Goal: Use online tool/utility: Use online tool/utility

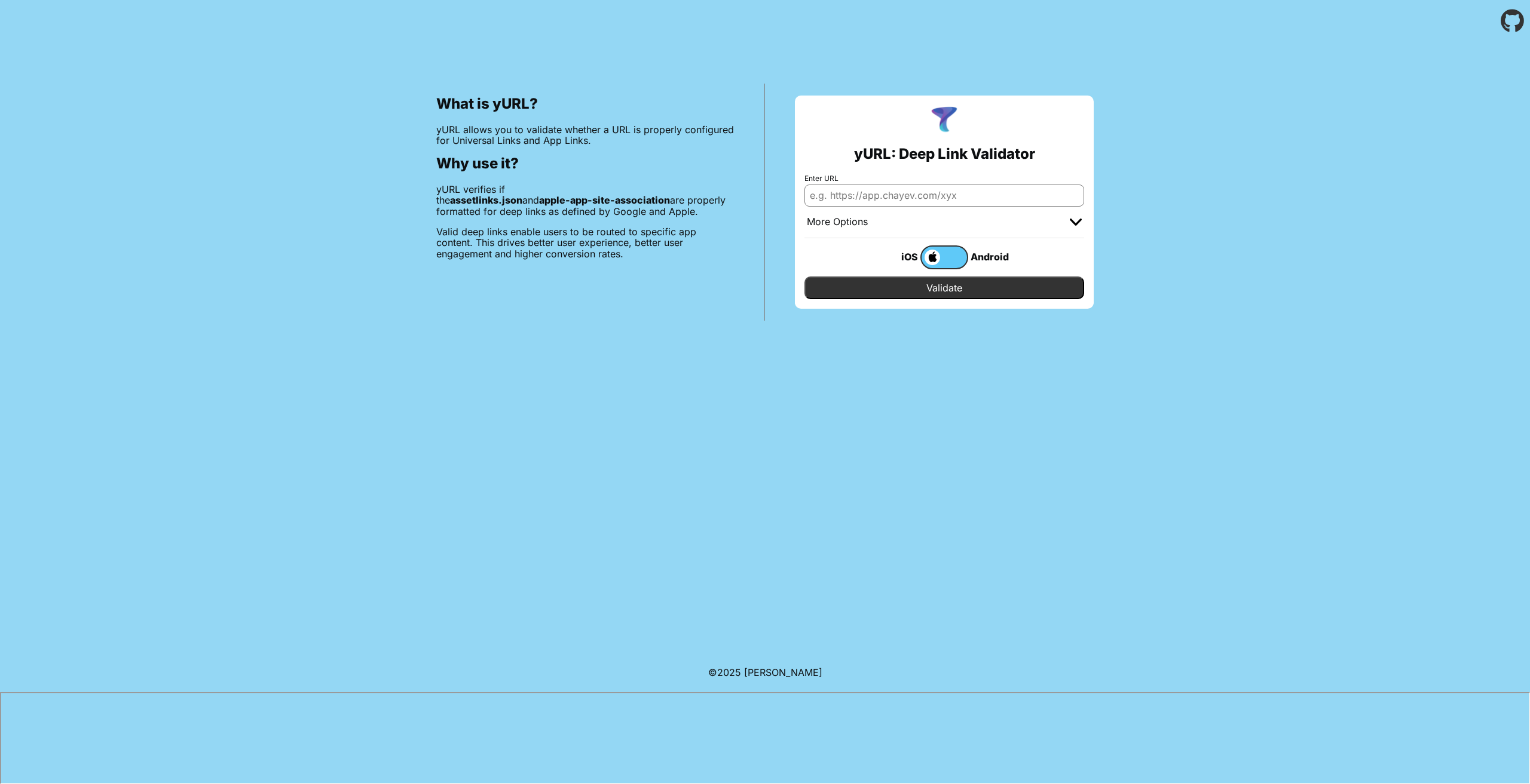
paste input "https://nextflow.vitra.com.tr/.well-known/apple-app-site-association"
click at [909, 196] on input "https://nextflow.vitra.com.tr/.well-known/apple-app-site-association" at bounding box center [944, 196] width 279 height 22
drag, startPoint x: 897, startPoint y: 197, endPoint x: 1369, endPoint y: 220, distance: 472.6
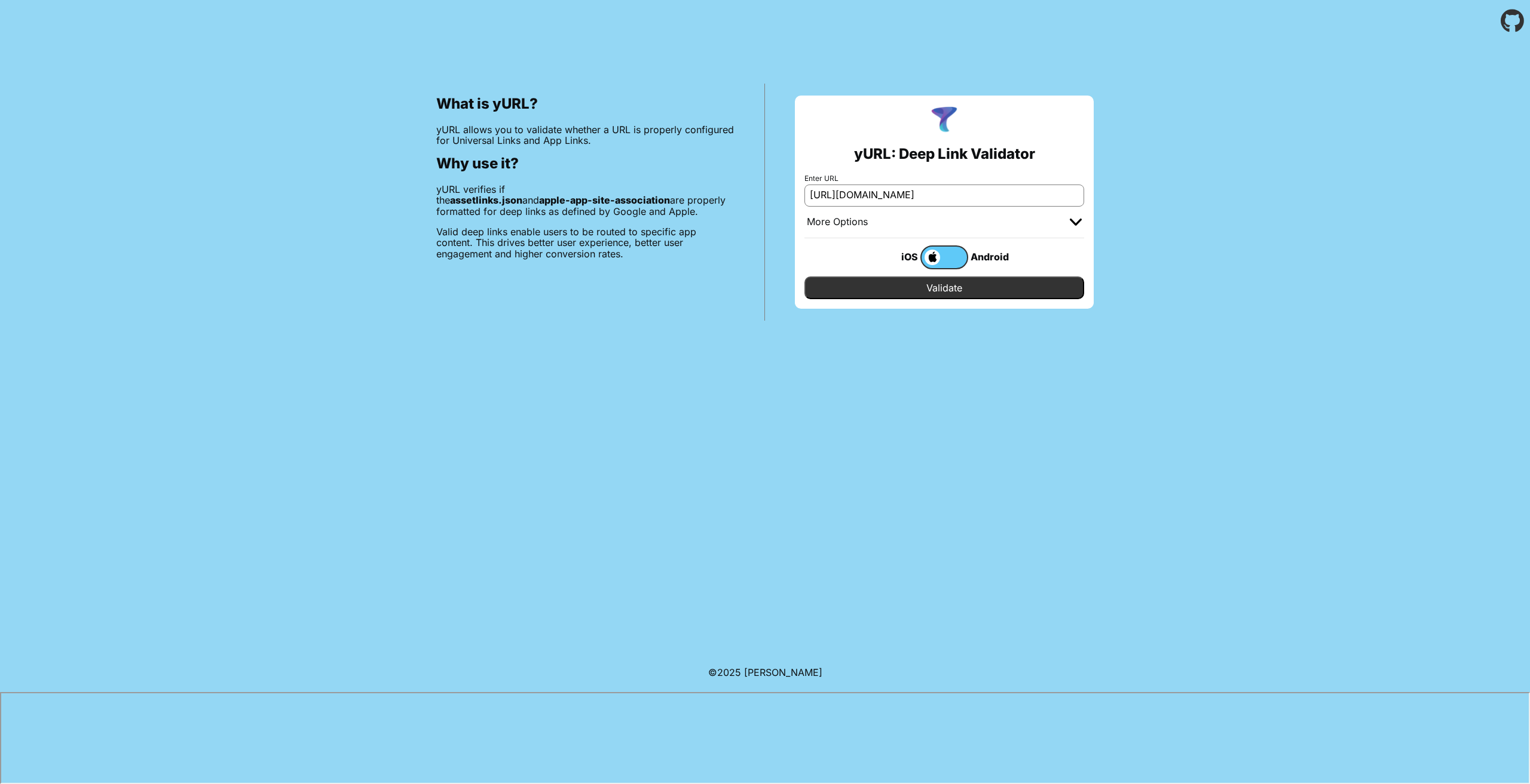
click at [1334, 217] on div "What is yURL? yURL allows you to validate whether a URL is properly configured …" at bounding box center [765, 181] width 1530 height 279
type input "https://nextflow.vitra.com.tr/.well-known/apple-app-site-association"
click at [970, 366] on body "What is yURL? yURL allows you to validate whether a URL is properly configured …" at bounding box center [765, 392] width 1530 height 784
click at [969, 284] on input "Validate" at bounding box center [944, 288] width 279 height 23
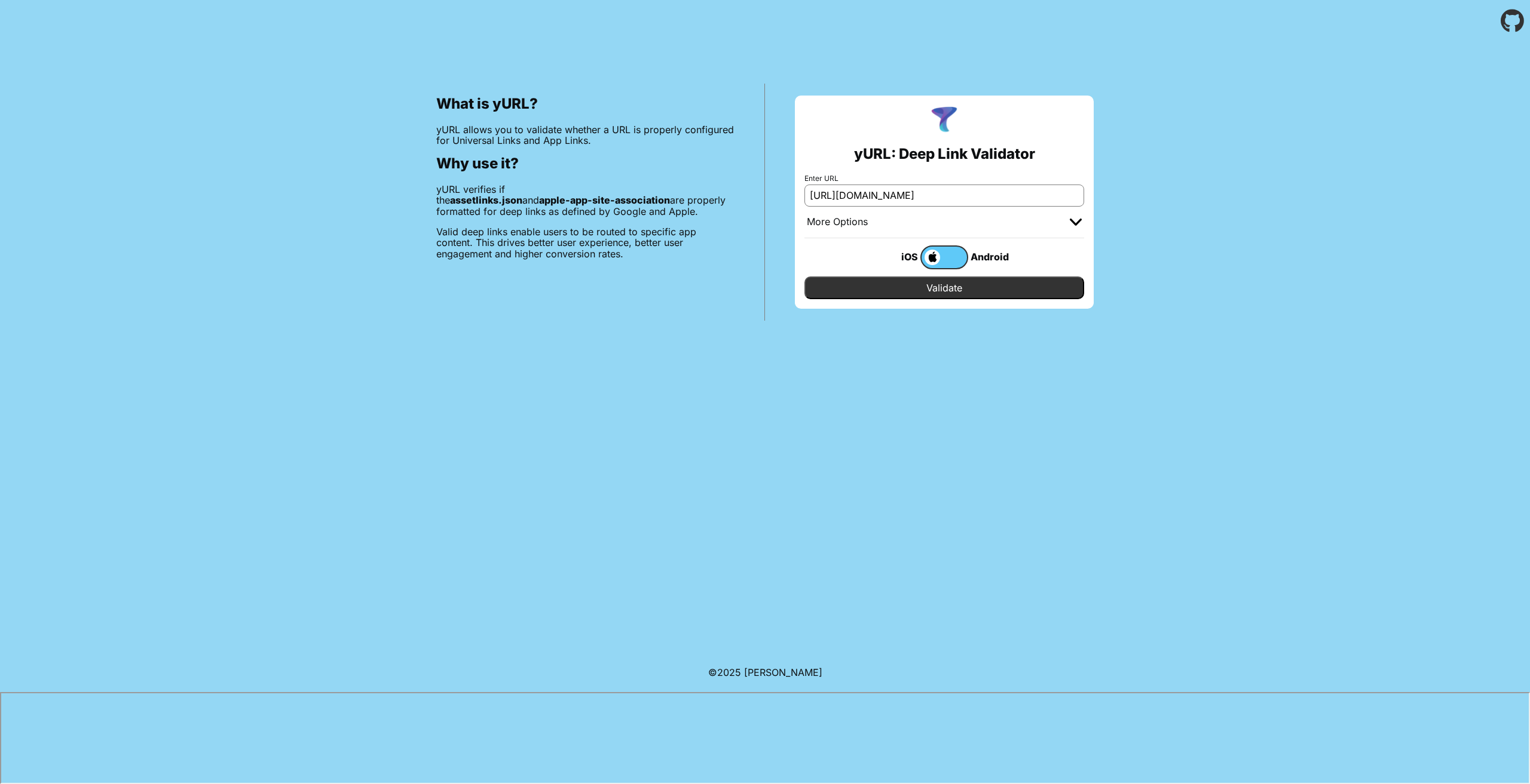
click at [941, 332] on body "What is yURL? yURL allows you to validate whether a URL is properly configured …" at bounding box center [765, 392] width 1530 height 784
click at [949, 291] on input "Validate" at bounding box center [944, 288] width 279 height 23
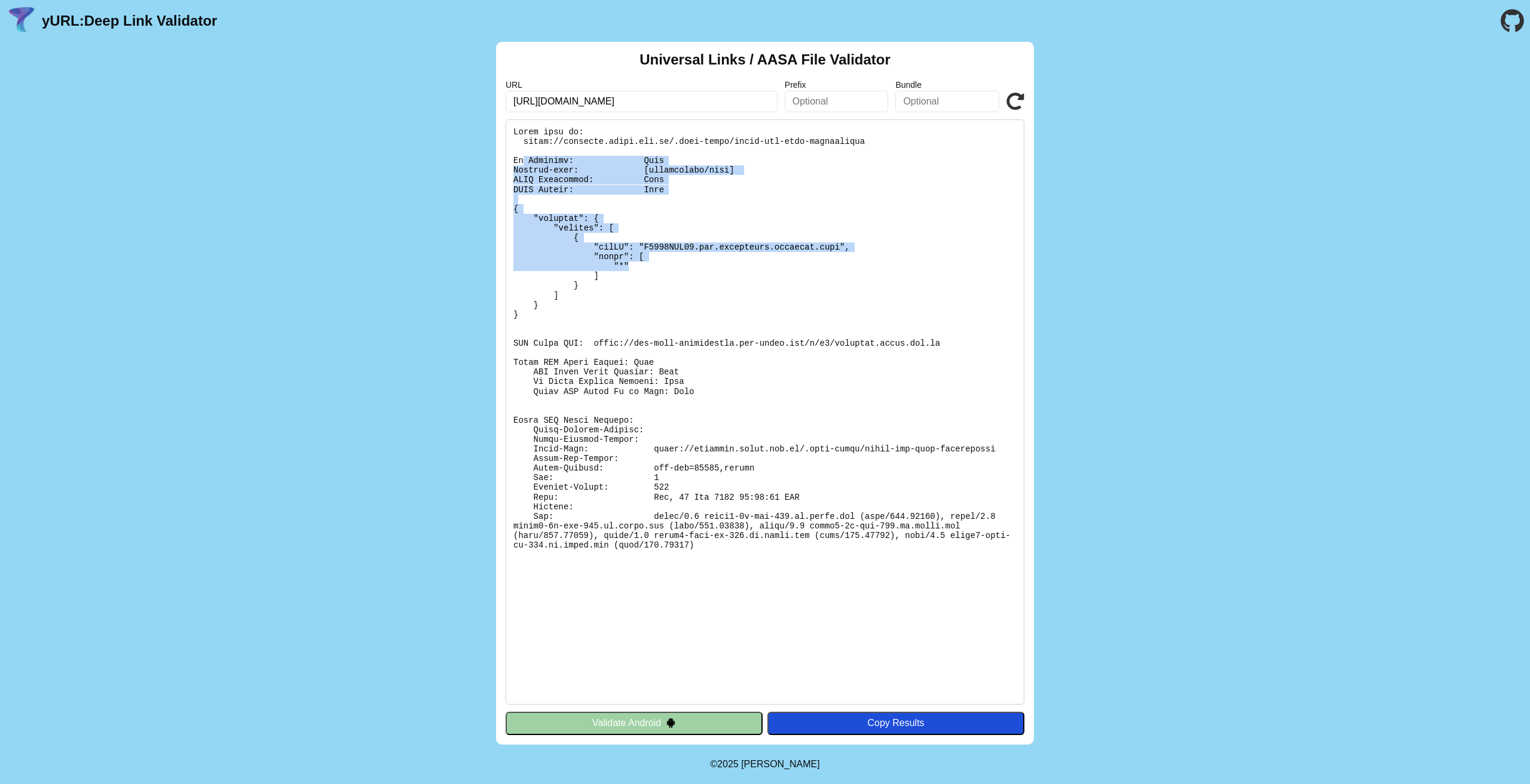
drag, startPoint x: 630, startPoint y: 271, endPoint x: 522, endPoint y: 158, distance: 156.3
click at [522, 158] on pre at bounding box center [765, 412] width 519 height 585
click at [570, 180] on pre at bounding box center [765, 412] width 519 height 585
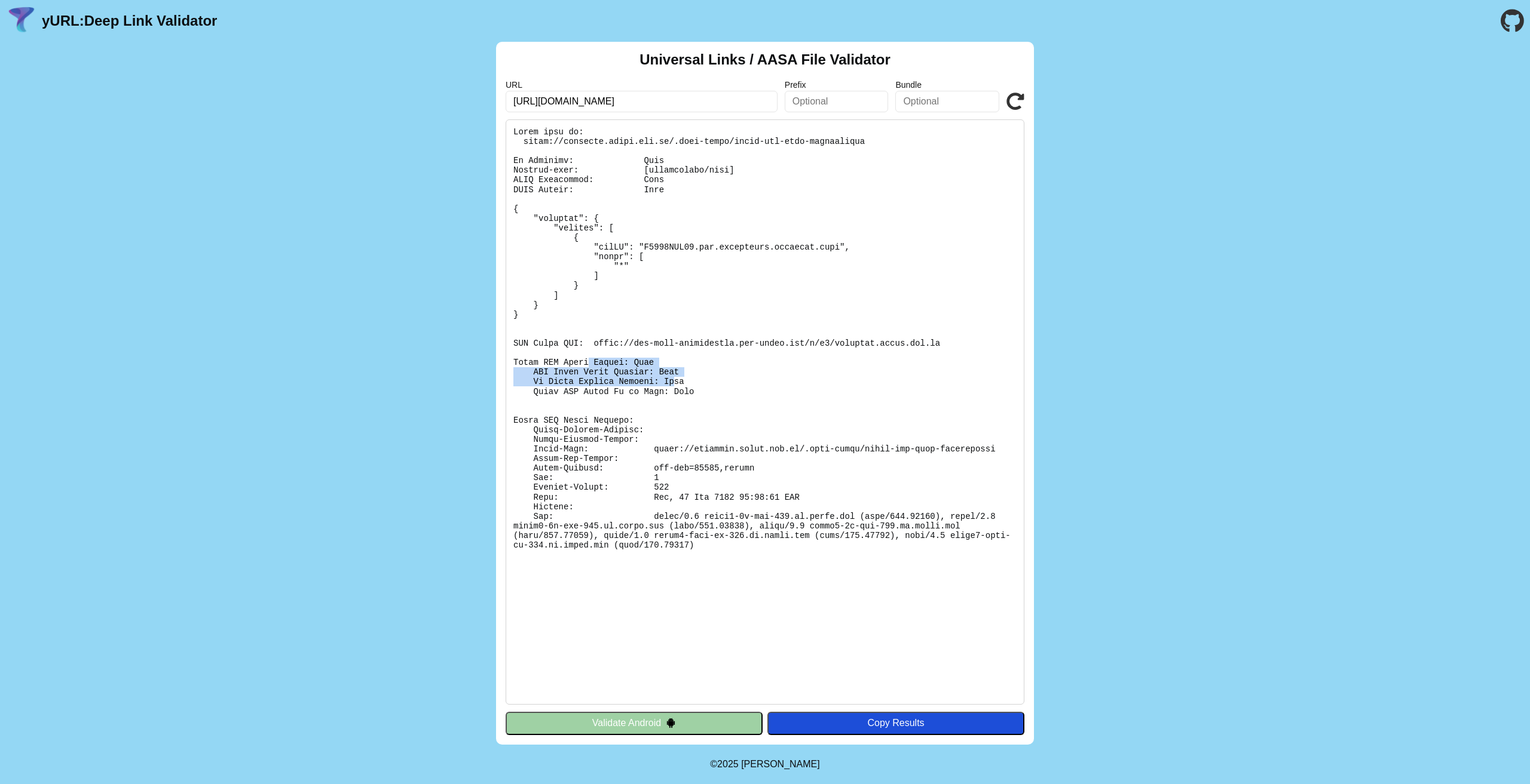
drag, startPoint x: 580, startPoint y: 362, endPoint x: 659, endPoint y: 386, distance: 82.6
click at [659, 386] on pre at bounding box center [765, 412] width 519 height 585
drag, startPoint x: 698, startPoint y: 393, endPoint x: 506, endPoint y: 347, distance: 197.4
click at [506, 347] on pre at bounding box center [765, 412] width 519 height 585
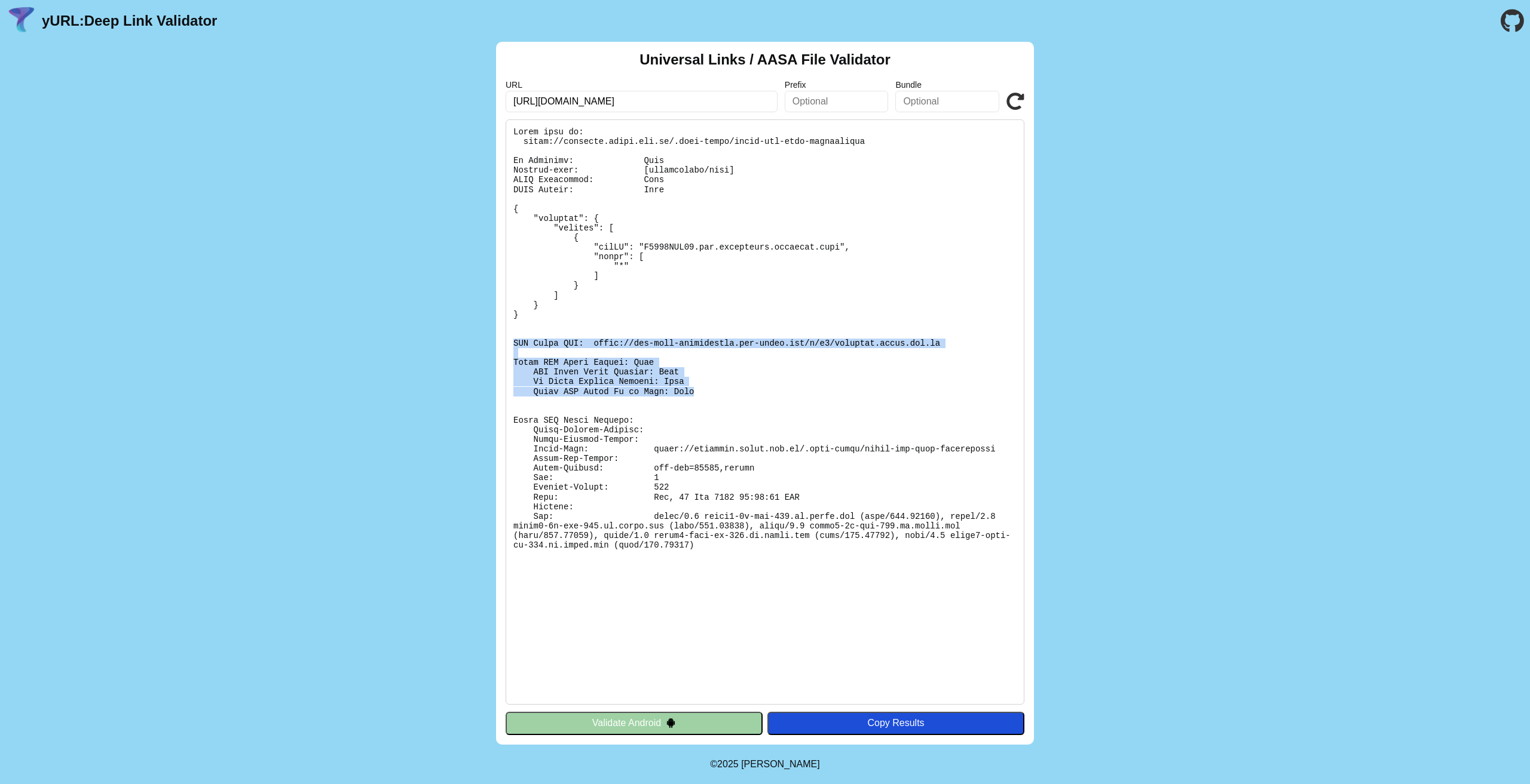
click at [506, 347] on pre at bounding box center [765, 412] width 519 height 585
click at [730, 379] on pre at bounding box center [765, 412] width 519 height 585
drag, startPoint x: 501, startPoint y: 342, endPoint x: 933, endPoint y: 347, distance: 432.0
click at [933, 347] on div "Universal Links / AASA File Validator URL [URL][DOMAIN_NAME] Prefix Bundle Vali…" at bounding box center [765, 393] width 538 height 703
click at [934, 347] on pre at bounding box center [765, 412] width 519 height 585
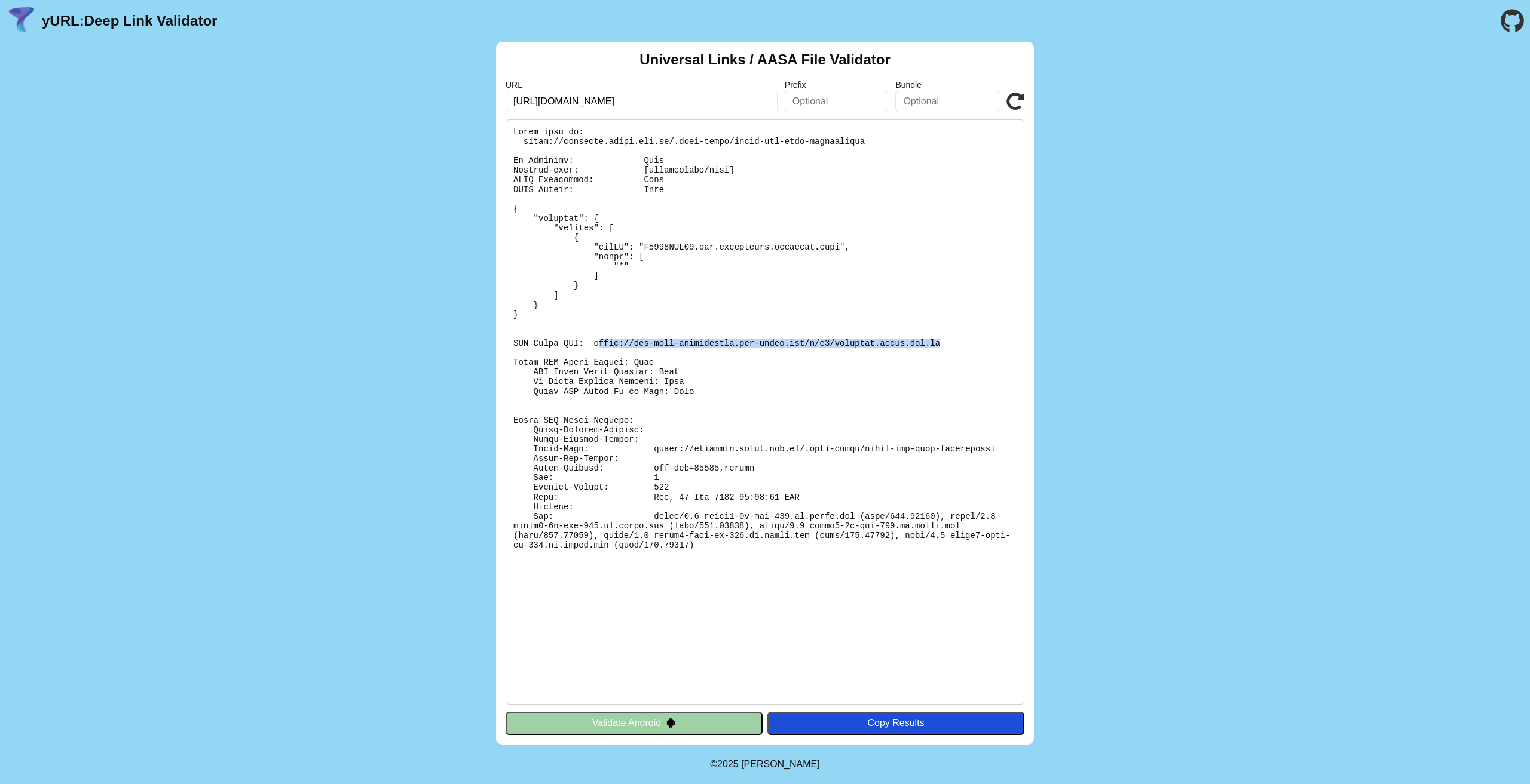
drag, startPoint x: 944, startPoint y: 346, endPoint x: 590, endPoint y: 341, distance: 354.0
click at [590, 341] on pre at bounding box center [765, 412] width 519 height 585
drag, startPoint x: 510, startPoint y: 341, endPoint x: 645, endPoint y: 338, distance: 135.0
click at [645, 338] on pre at bounding box center [765, 412] width 519 height 585
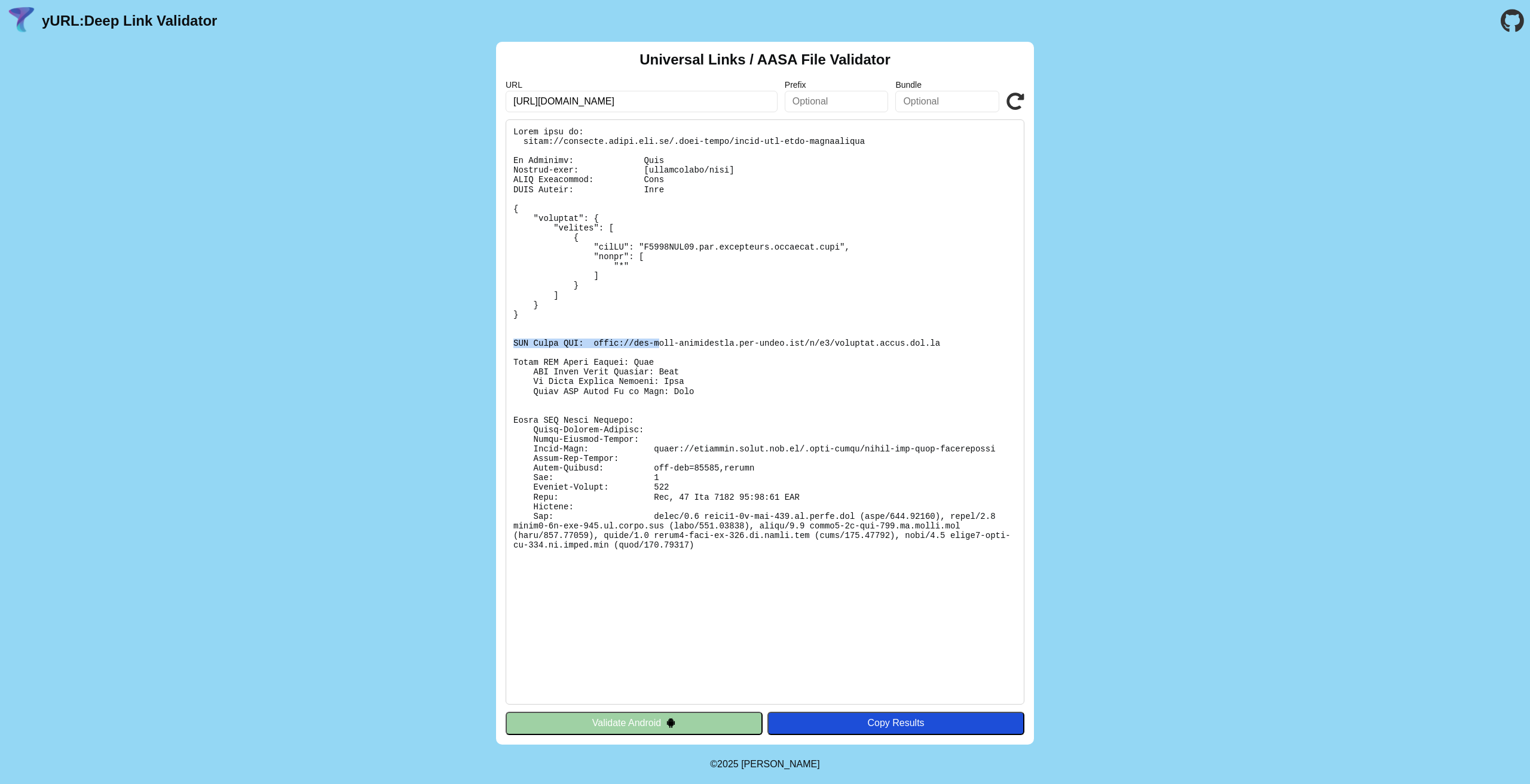
click at [645, 338] on pre at bounding box center [765, 412] width 519 height 585
drag, startPoint x: 586, startPoint y: 342, endPoint x: 919, endPoint y: 342, distance: 333.0
click at [919, 342] on pre at bounding box center [765, 412] width 519 height 585
copy pre "[URL][DOMAIN_NAME][DOMAIN_NAME]"
click at [622, 104] on input "[URL][DOMAIN_NAME]" at bounding box center [641, 102] width 272 height 22
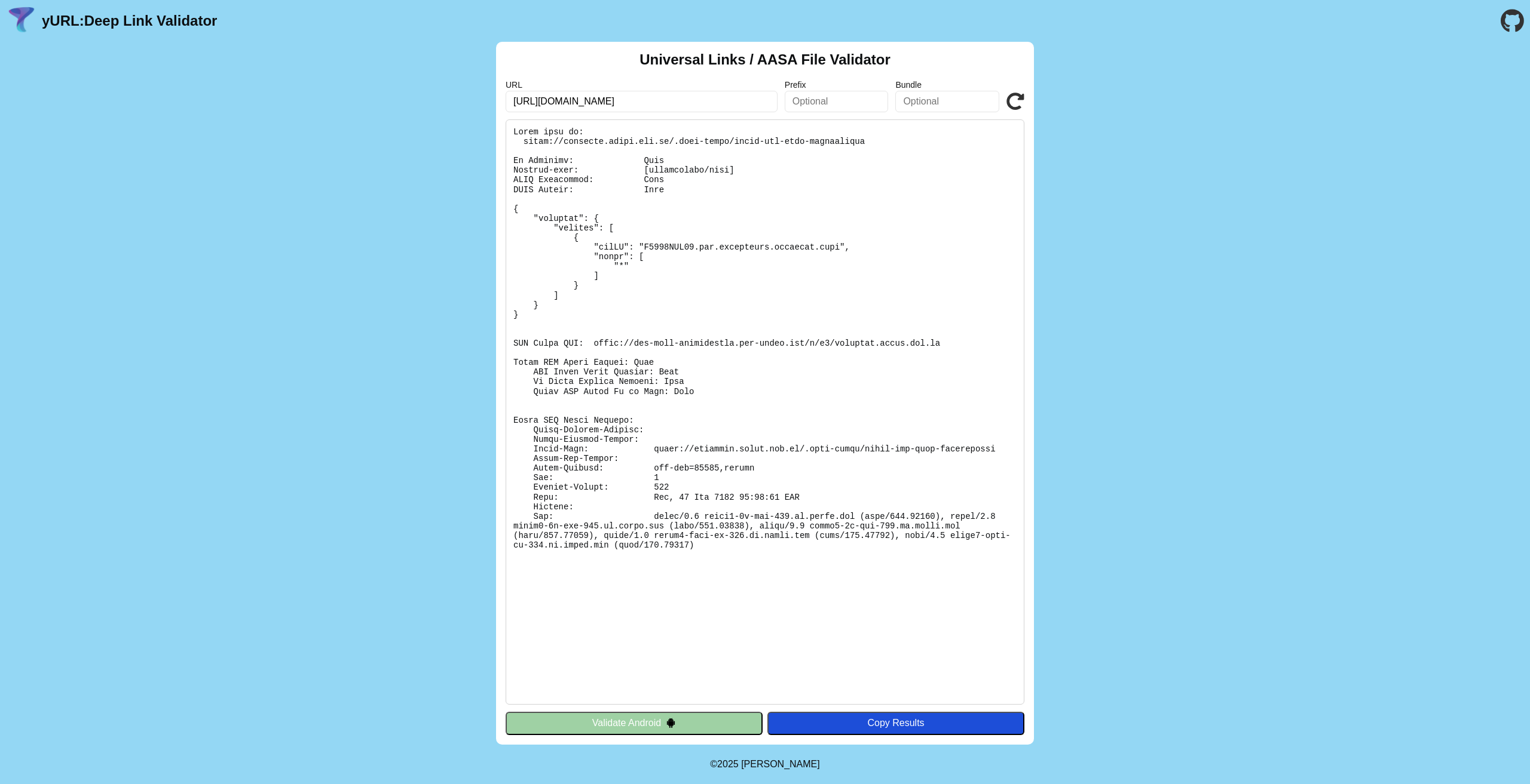
paste input "[DOMAIN_NAME]"
type input "[DOMAIN_NAME]"
click at [1010, 96] on icon at bounding box center [1016, 102] width 18 height 18
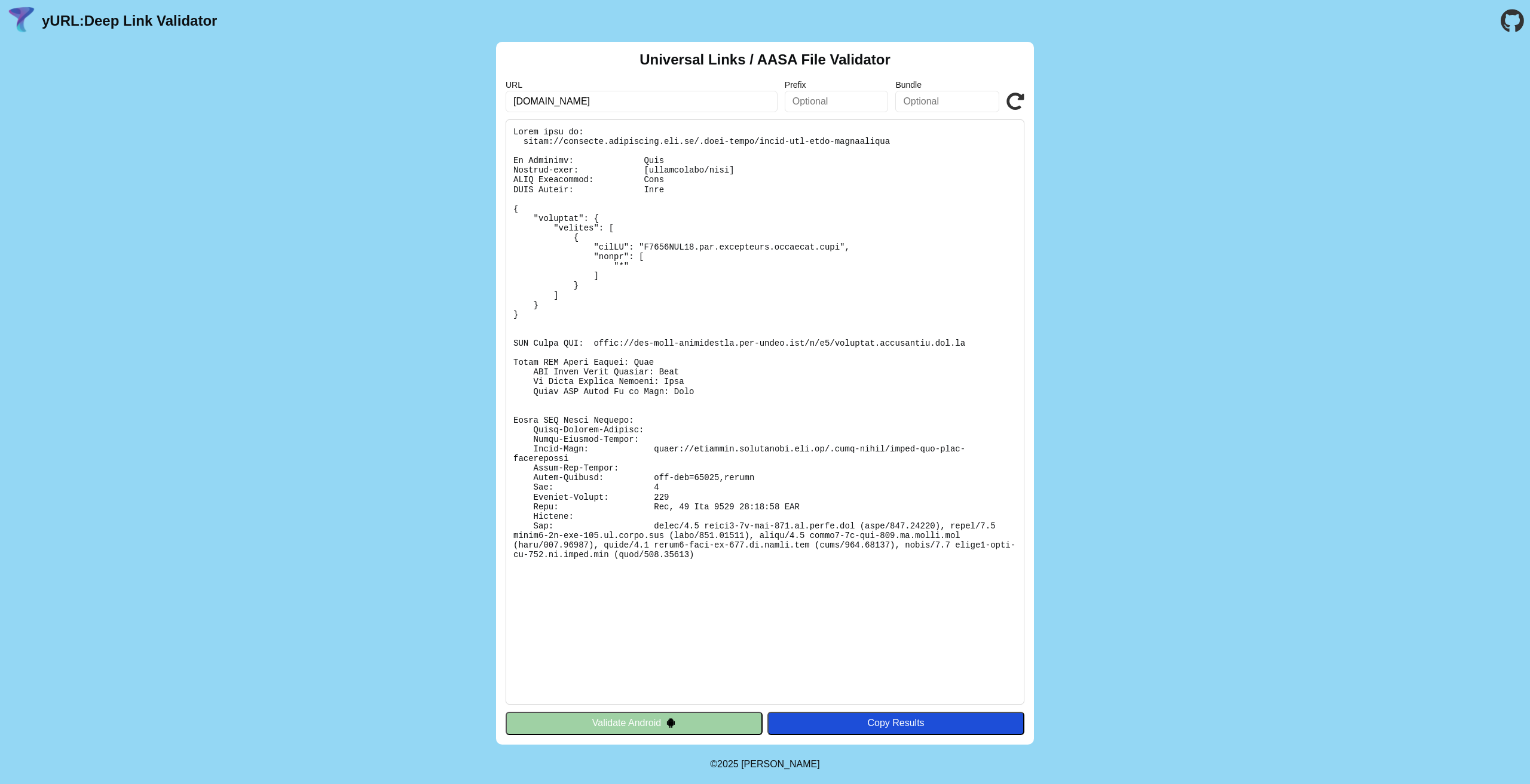
click at [702, 335] on pre at bounding box center [765, 412] width 519 height 585
click at [622, 346] on pre at bounding box center [765, 412] width 519 height 585
drag, startPoint x: 589, startPoint y: 340, endPoint x: 930, endPoint y: 345, distance: 341.0
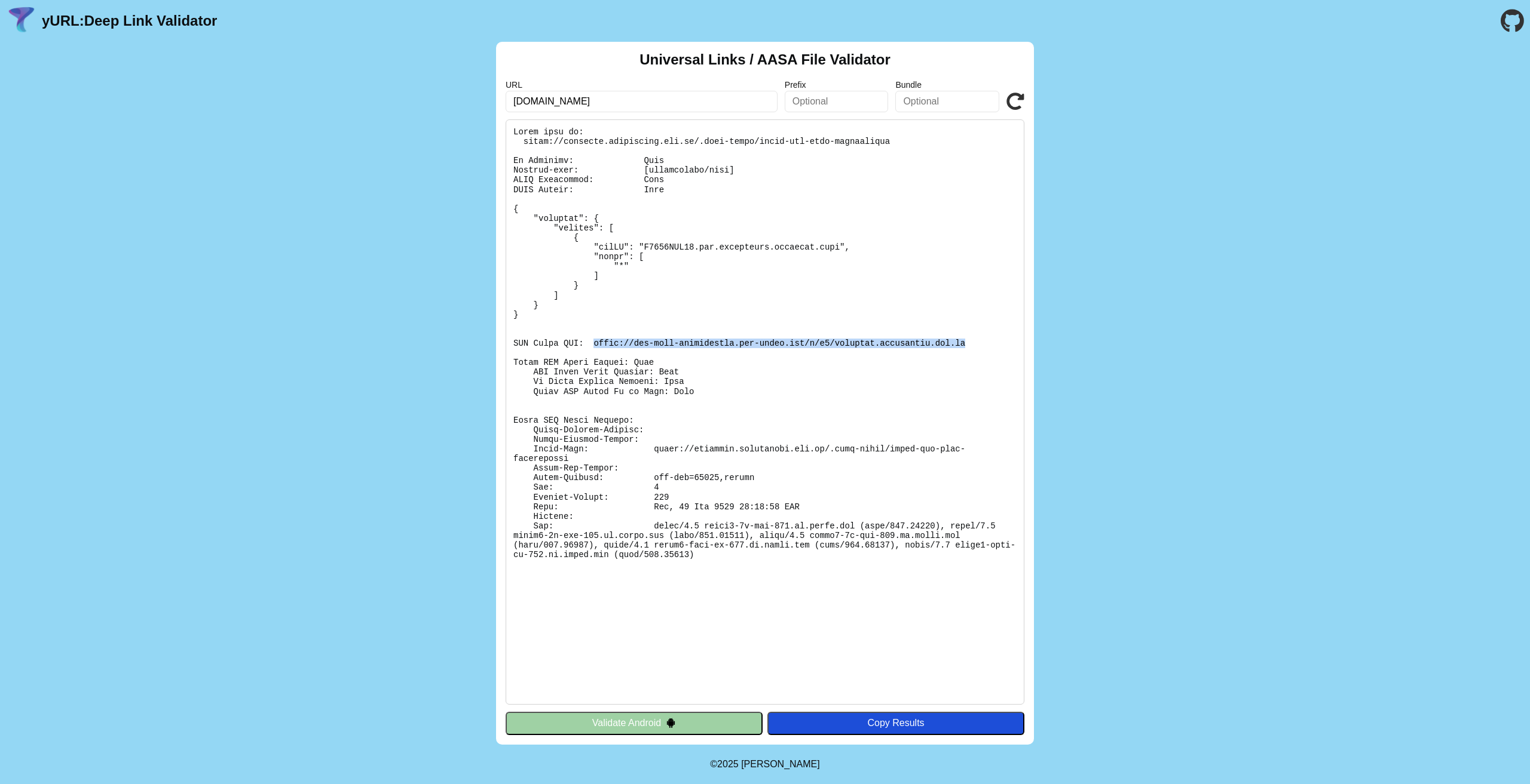
click at [930, 345] on pre at bounding box center [765, 412] width 519 height 585
click at [728, 96] on input "nextflow.eczacibasi.com.tr" at bounding box center [641, 102] width 272 height 22
paste input "san"
type input "nextflow.esan.com.tr"
click at [1308, 425] on div "Universal Links / AASA File Validator URL nextflow.esan.com.tr Prefix Bundle Va…" at bounding box center [765, 393] width 1530 height 703
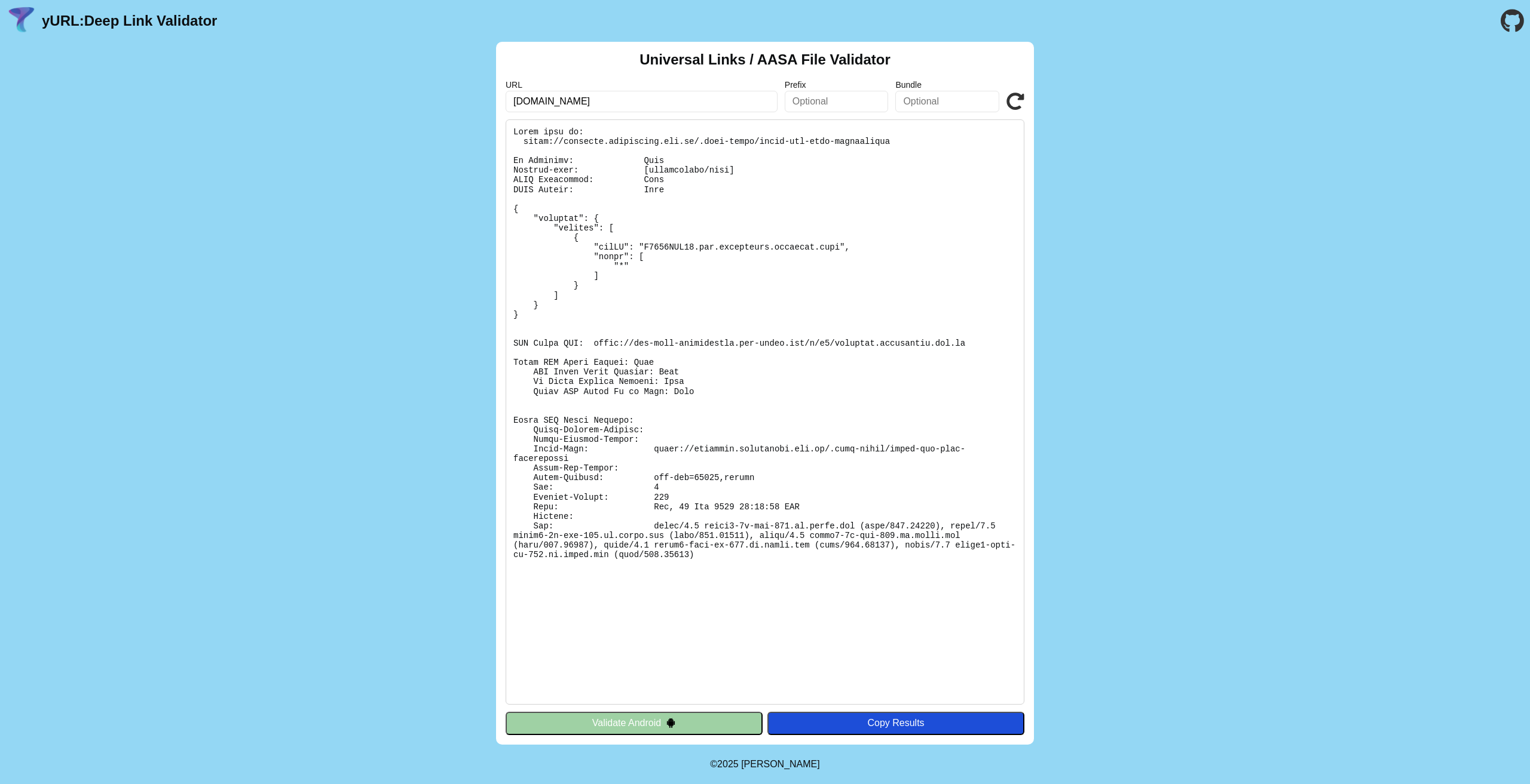
click at [1016, 101] on icon at bounding box center [1016, 102] width 18 height 18
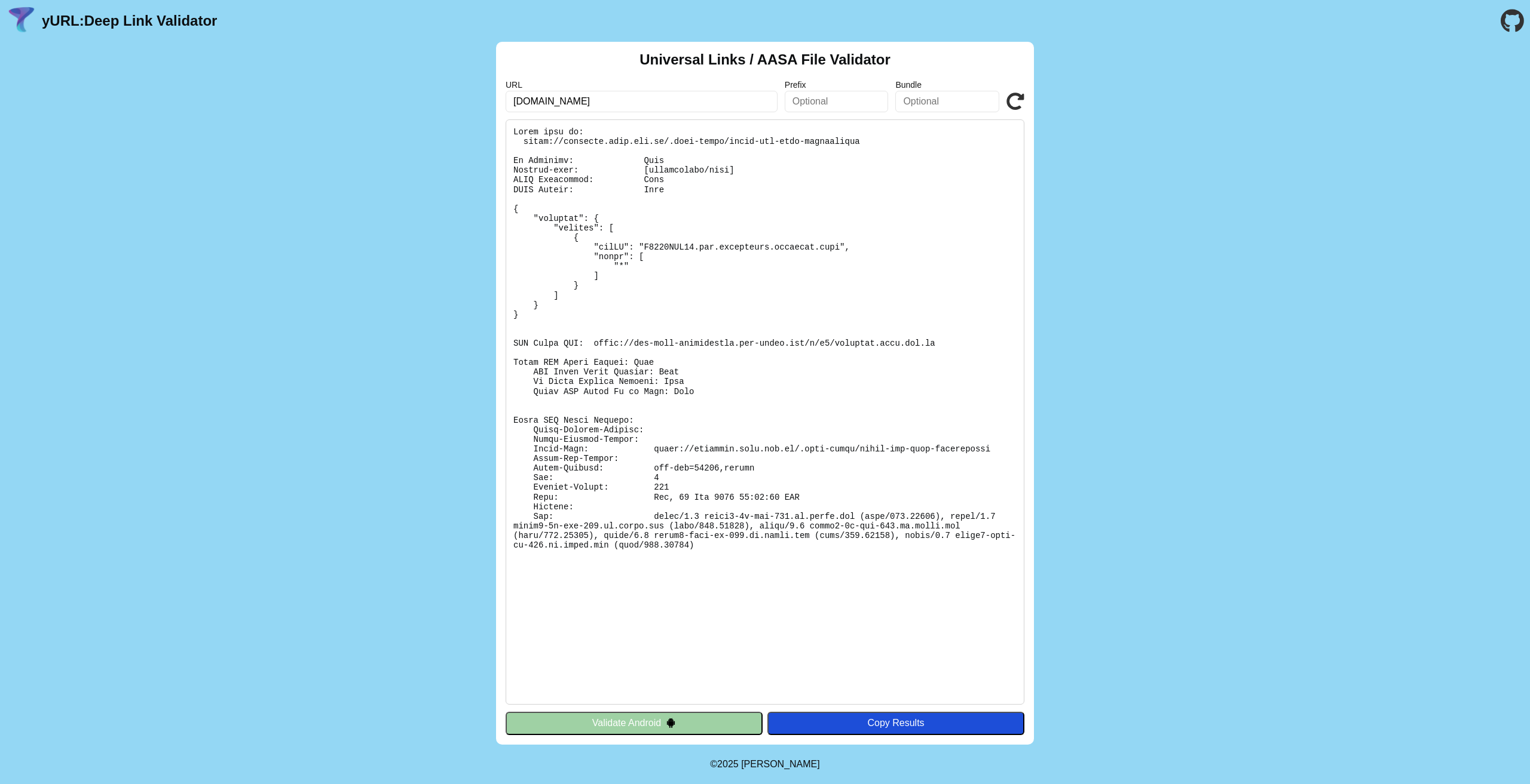
click at [738, 106] on input "[DOMAIN_NAME]" at bounding box center [641, 102] width 272 height 22
paste input "vitra"
type input "[DOMAIN_NAME]"
click at [1016, 109] on icon at bounding box center [1016, 102] width 18 height 18
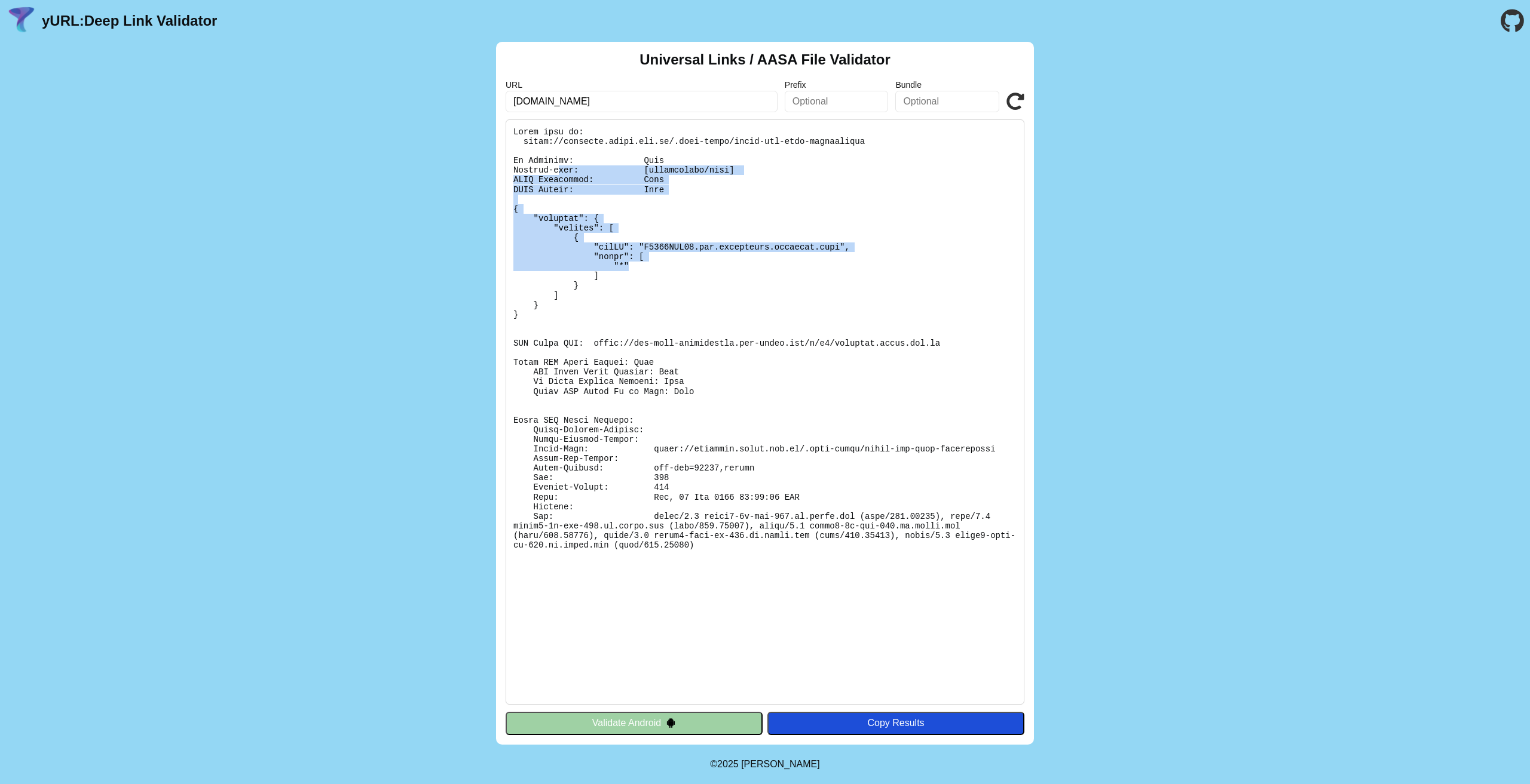
click at [554, 170] on pre at bounding box center [765, 412] width 519 height 585
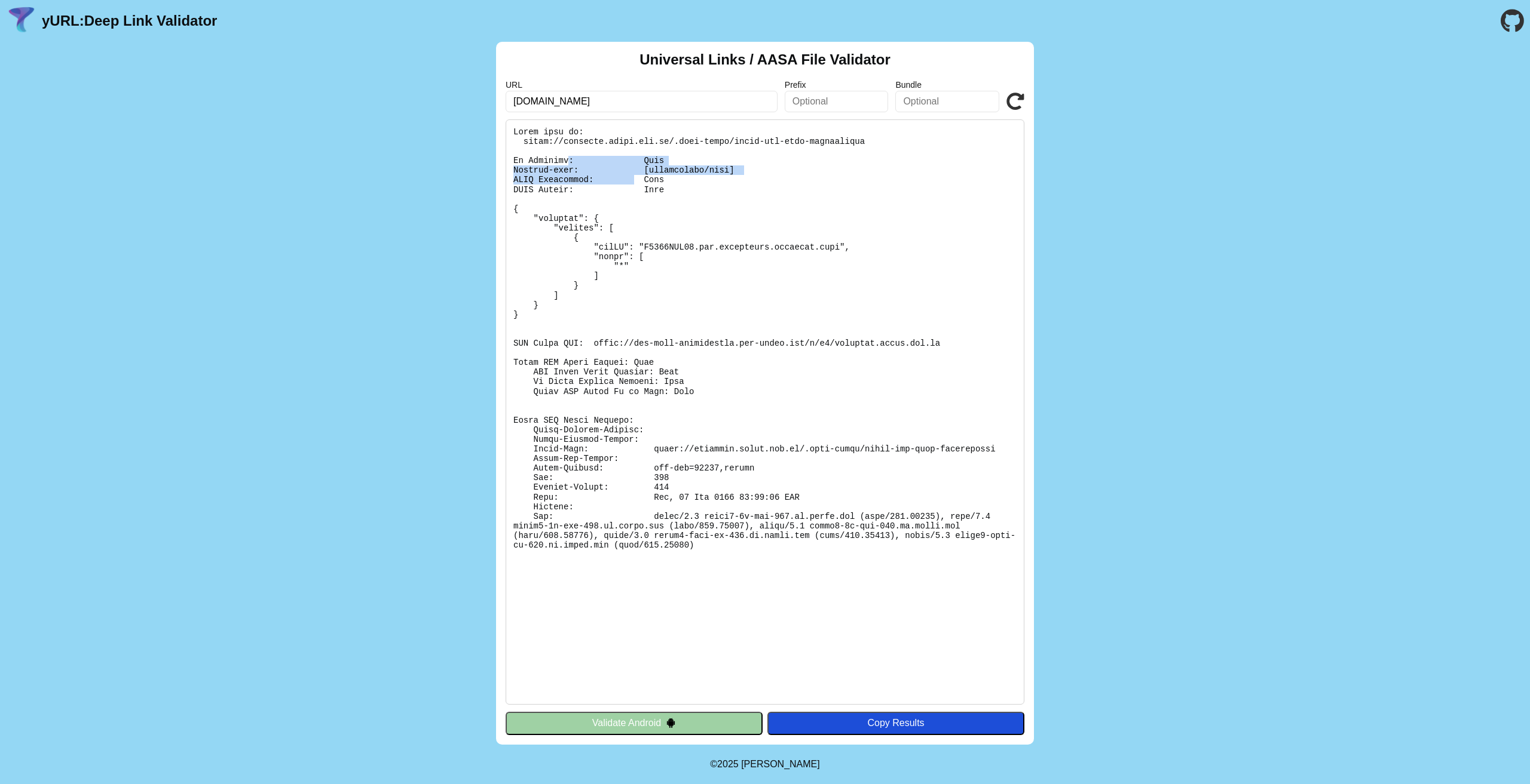
drag, startPoint x: 608, startPoint y: 177, endPoint x: 629, endPoint y: 185, distance: 22.5
click at [626, 185] on pre at bounding box center [765, 412] width 519 height 585
click at [629, 186] on pre at bounding box center [765, 412] width 519 height 585
drag, startPoint x: 694, startPoint y: 309, endPoint x: 694, endPoint y: 319, distance: 10.0
click at [694, 310] on pre at bounding box center [765, 412] width 519 height 585
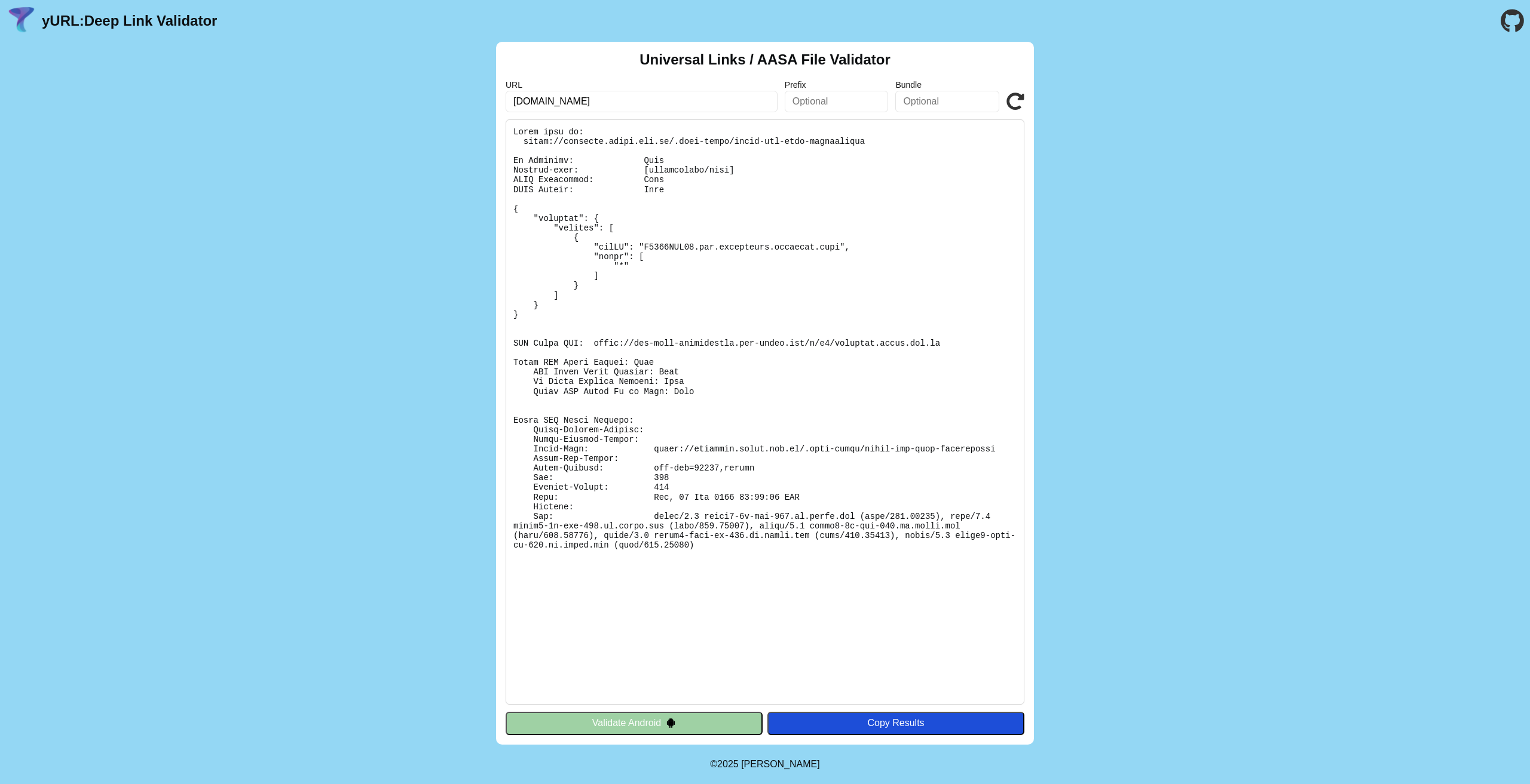
click at [706, 347] on pre at bounding box center [765, 412] width 519 height 585
click at [812, 343] on pre at bounding box center [765, 412] width 519 height 585
click at [810, 341] on pre at bounding box center [765, 412] width 519 height 585
drag, startPoint x: 857, startPoint y: 349, endPoint x: 752, endPoint y: 446, distance: 142.9
click at [857, 350] on pre at bounding box center [765, 412] width 519 height 585
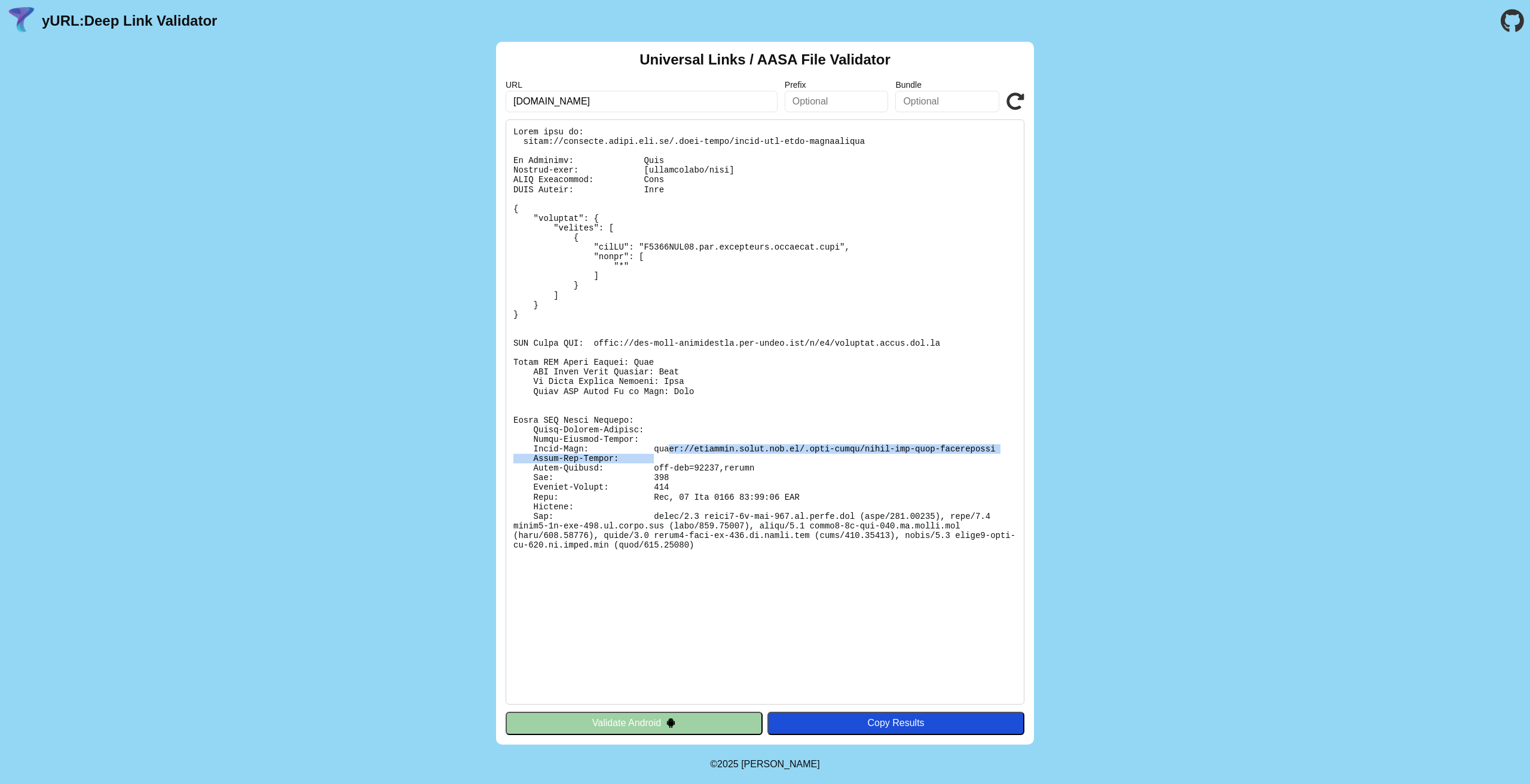
drag, startPoint x: 658, startPoint y: 444, endPoint x: 627, endPoint y: 389, distance: 63.1
click at [647, 439] on pre at bounding box center [765, 412] width 519 height 585
click at [629, 382] on pre at bounding box center [765, 412] width 519 height 585
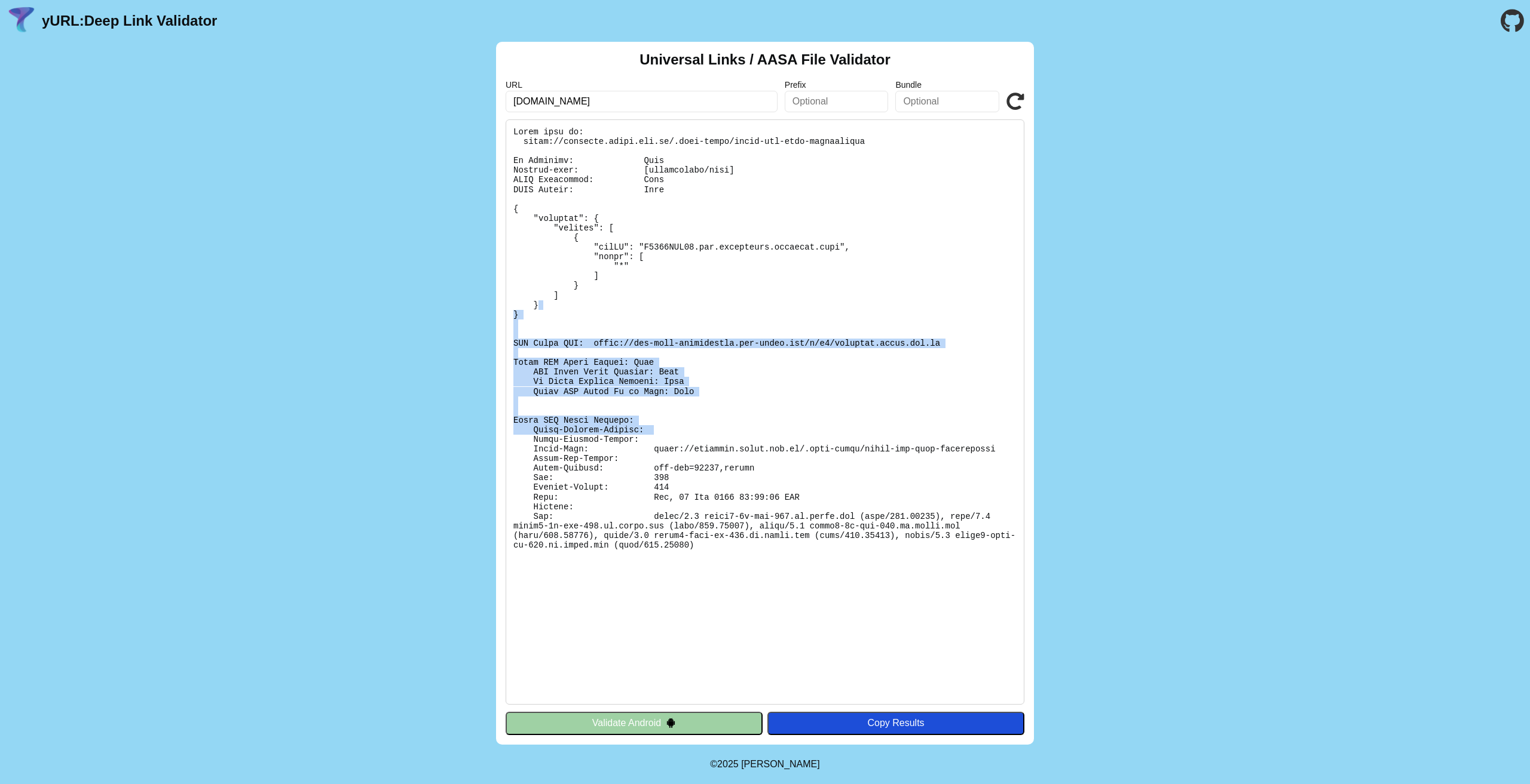
drag, startPoint x: 643, startPoint y: 322, endPoint x: 855, endPoint y: 432, distance: 238.8
click at [853, 432] on pre at bounding box center [765, 412] width 519 height 585
click at [855, 432] on pre at bounding box center [765, 412] width 519 height 585
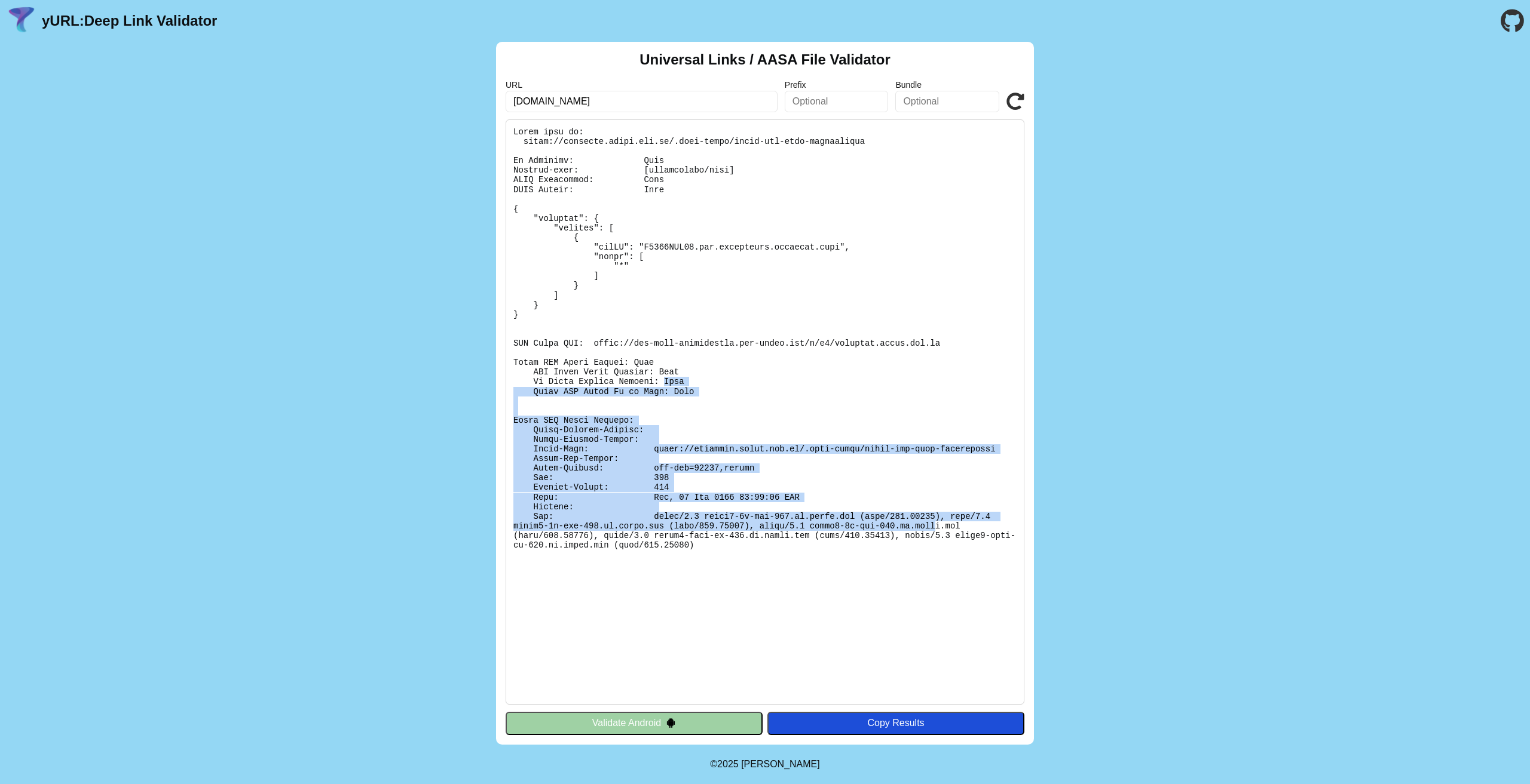
drag, startPoint x: 726, startPoint y: 460, endPoint x: 641, endPoint y: 375, distance: 120.2
click at [650, 379] on pre at bounding box center [765, 412] width 519 height 585
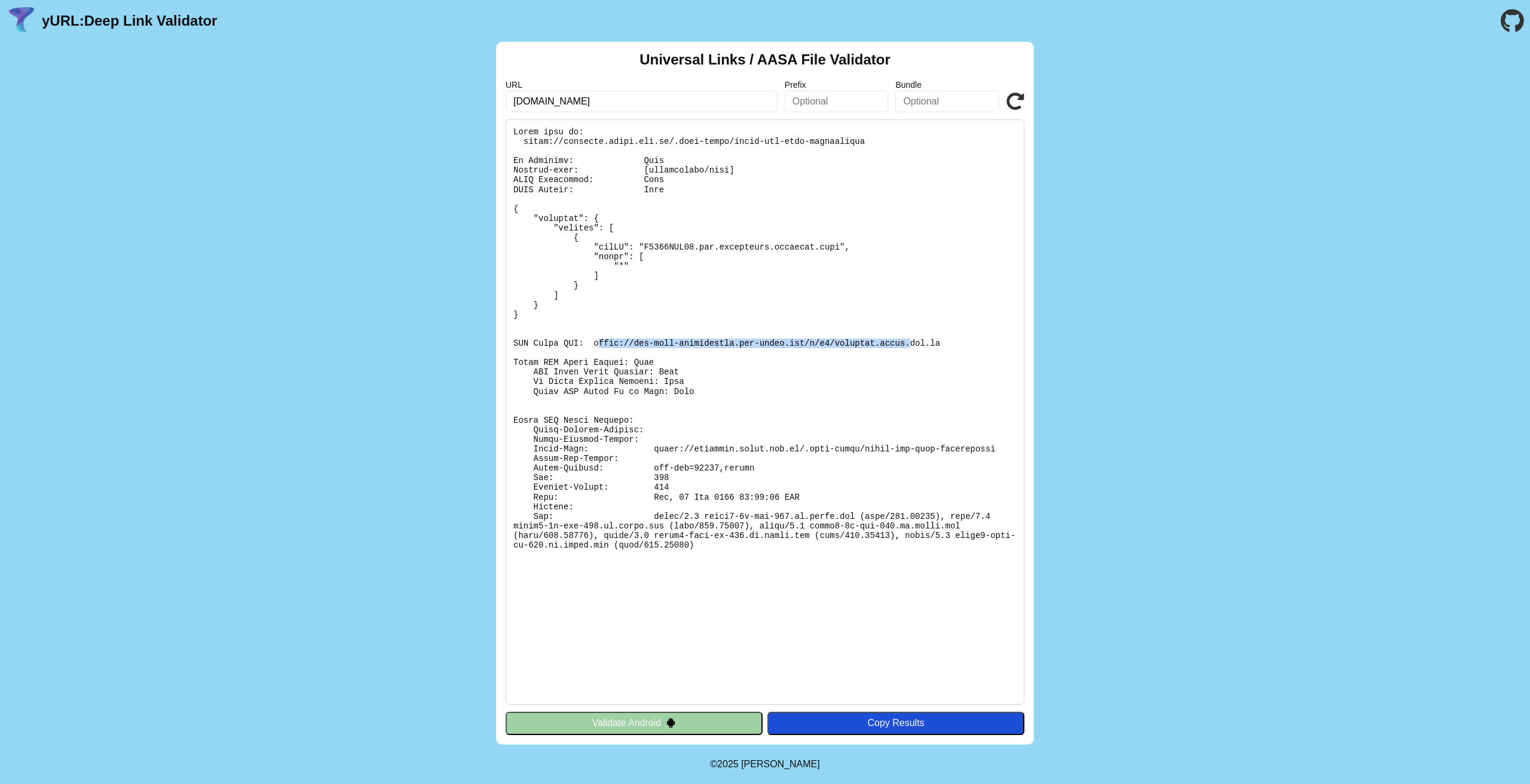
drag, startPoint x: 596, startPoint y: 342, endPoint x: 876, endPoint y: 339, distance: 280.0
click at [876, 339] on pre at bounding box center [765, 412] width 519 height 585
drag, startPoint x: 916, startPoint y: 339, endPoint x: 580, endPoint y: 342, distance: 336.0
click at [580, 342] on pre at bounding box center [765, 412] width 519 height 585
click at [708, 348] on pre at bounding box center [765, 412] width 519 height 585
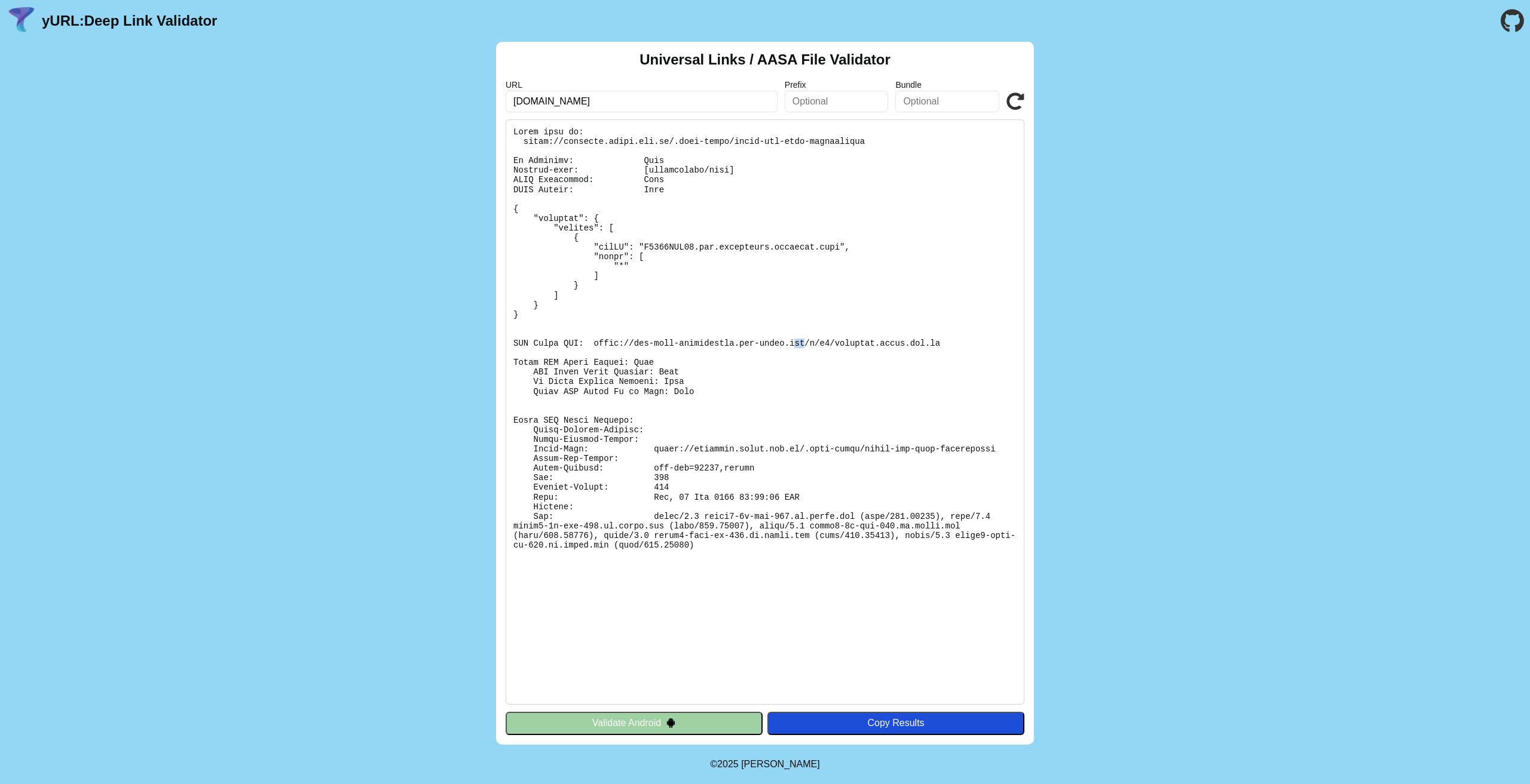
drag, startPoint x: 770, startPoint y: 345, endPoint x: 685, endPoint y: 344, distance: 85.0
click at [755, 345] on pre at bounding box center [765, 412] width 519 height 585
click at [587, 343] on pre at bounding box center [765, 412] width 519 height 585
